Goal: Information Seeking & Learning: Learn about a topic

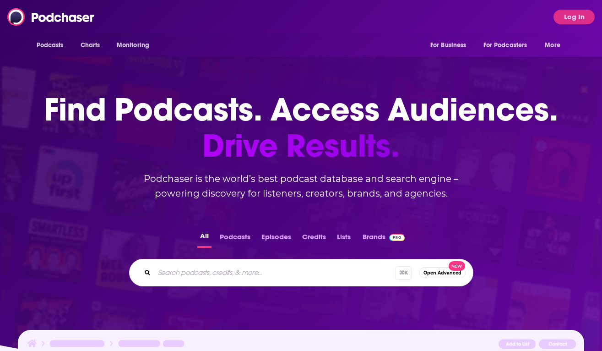
click at [582, 4] on div "Podcasts Charts Monitoring For Business For Podcasters More Log In" at bounding box center [301, 17] width 602 height 34
click at [581, 14] on button "Log In" at bounding box center [574, 17] width 41 height 15
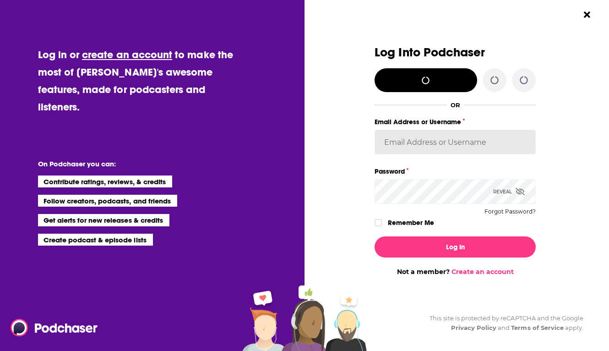
type input "[PERSON_NAME][EMAIL_ADDRESS][PERSON_NAME][DOMAIN_NAME]"
click at [468, 135] on input "[PERSON_NAME][EMAIL_ADDRESS][PERSON_NAME][DOMAIN_NAME]" at bounding box center [455, 142] width 161 height 25
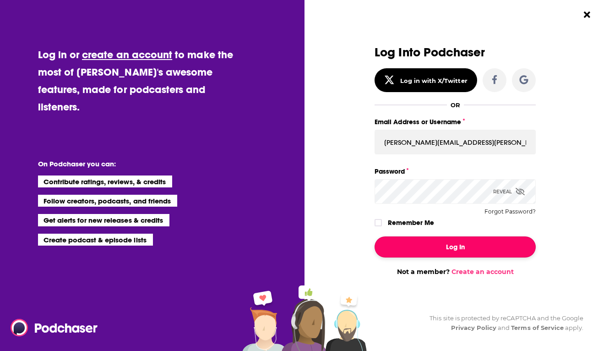
click at [413, 246] on button "Log In" at bounding box center [455, 246] width 161 height 21
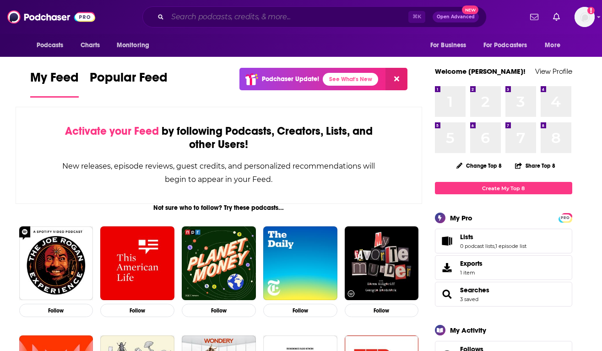
click at [209, 20] on input "Search podcasts, credits, & more..." at bounding box center [288, 17] width 241 height 15
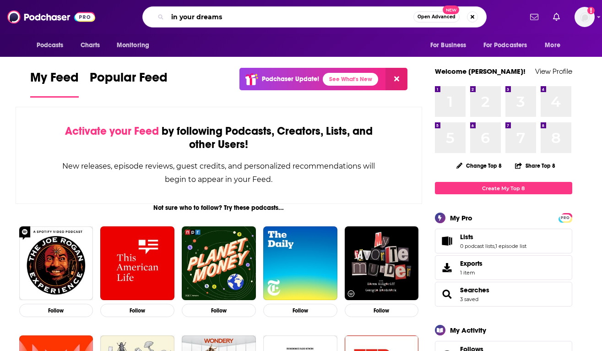
type input "in your dreams"
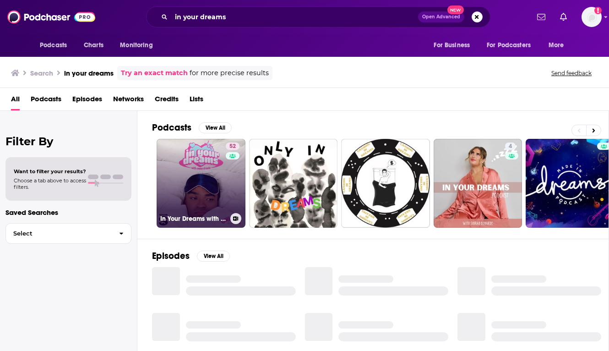
click at [199, 198] on link "52 In Your Dreams with [PERSON_NAME]" at bounding box center [201, 183] width 89 height 89
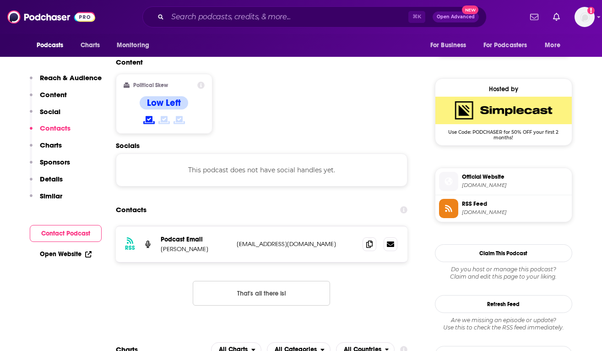
scroll to position [732, 0]
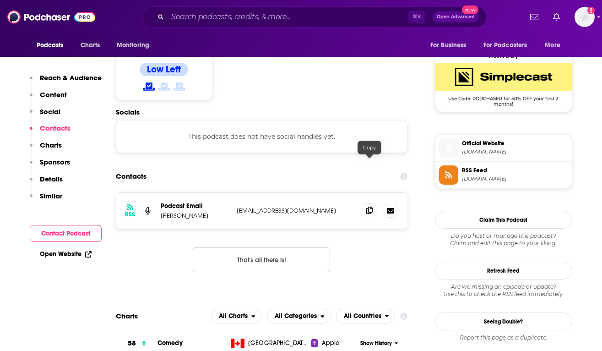
click at [371, 207] on icon at bounding box center [369, 210] width 6 height 7
